Goal: Answer question/provide support

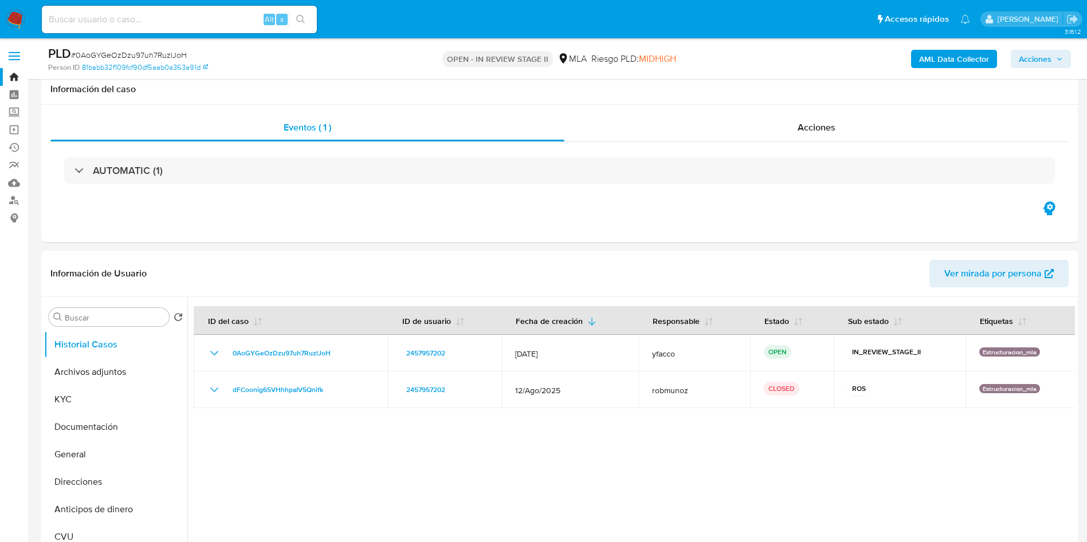
select select "10"
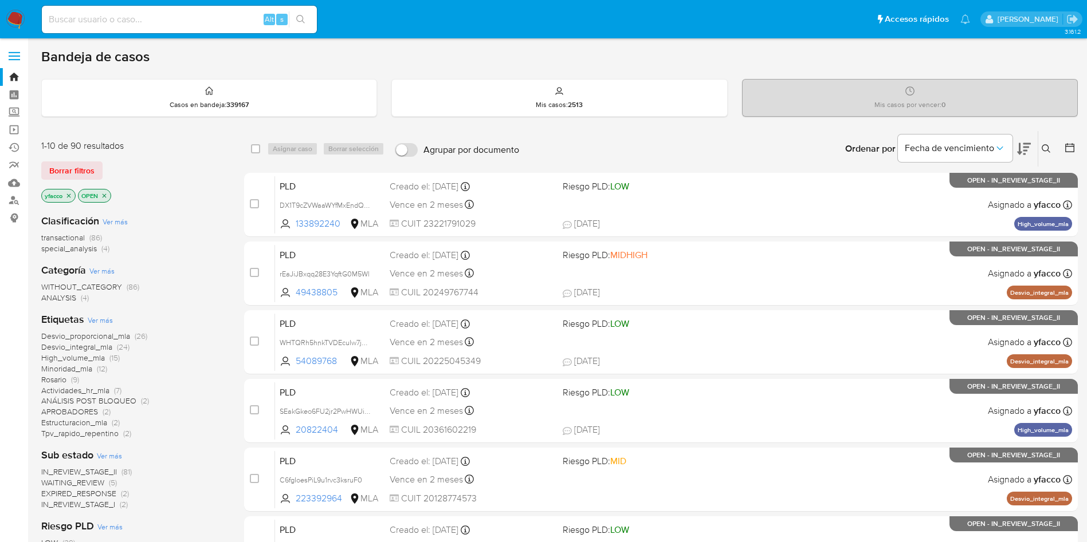
click at [183, 26] on input at bounding box center [179, 19] width 275 height 15
paste input "WxZDQLHthcy3eQGT5stdPizd"
type input "WxZDQLHthcy3eQGT5stdPizd"
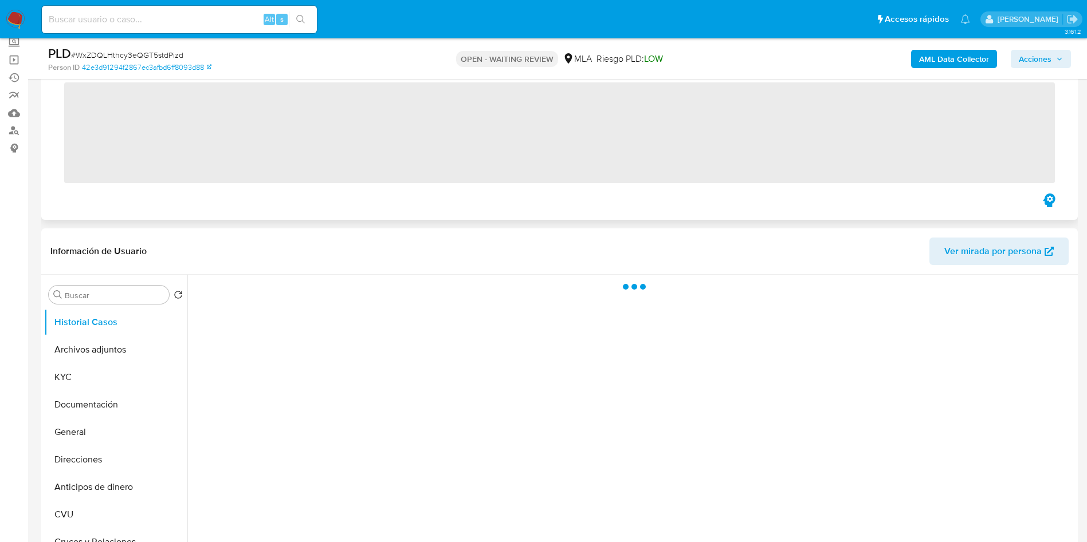
scroll to position [86, 0]
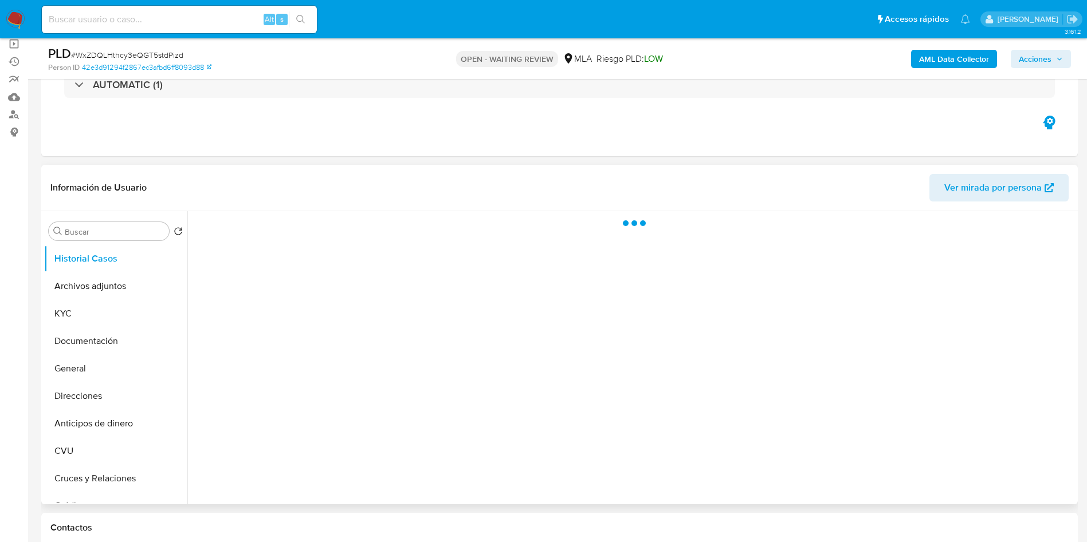
select select "10"
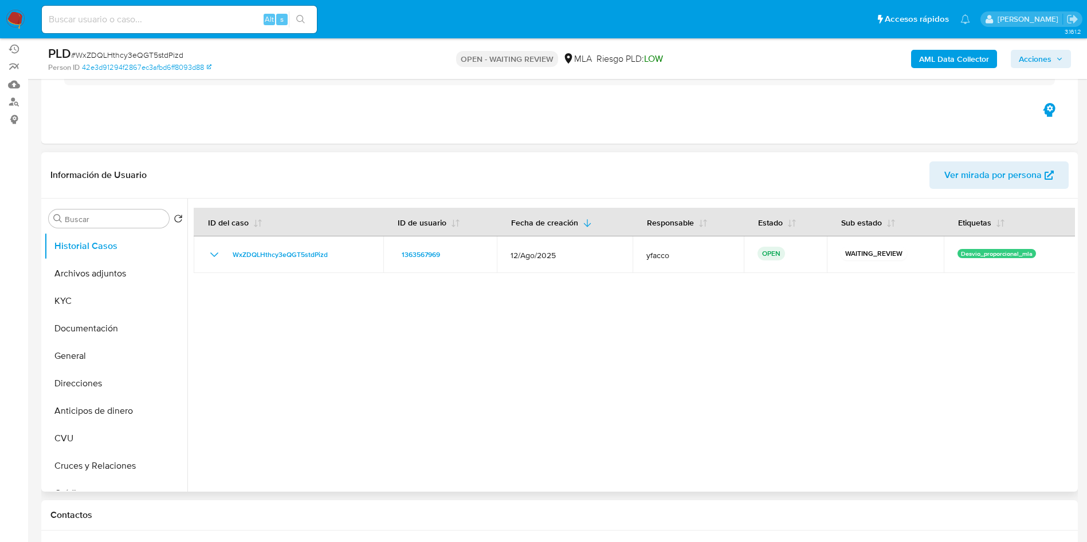
scroll to position [172, 0]
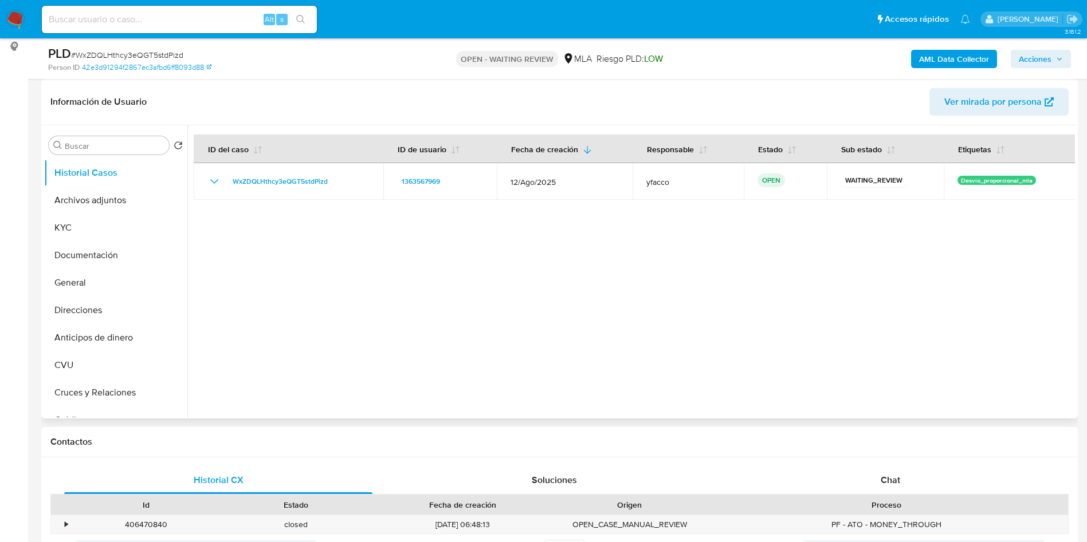
click at [779, 290] on div at bounding box center [630, 271] width 887 height 293
click at [890, 482] on span "Chat" at bounding box center [889, 480] width 19 height 13
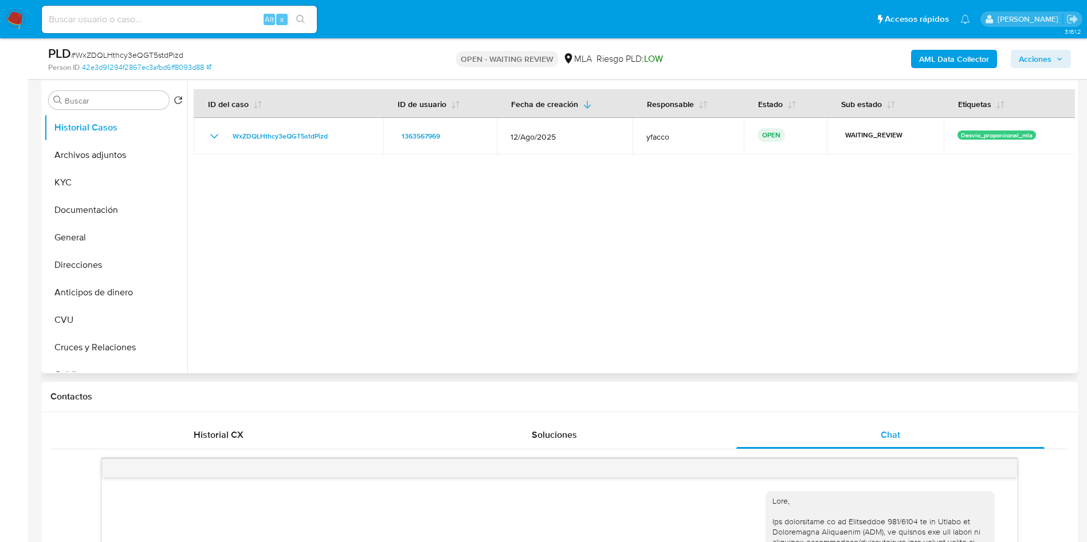
scroll to position [344, 0]
